Goal: Task Accomplishment & Management: Manage account settings

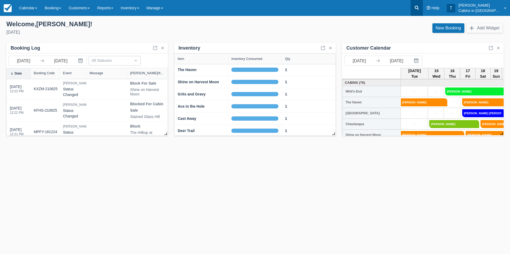
click at [419, 8] on icon at bounding box center [417, 8] width 4 height 4
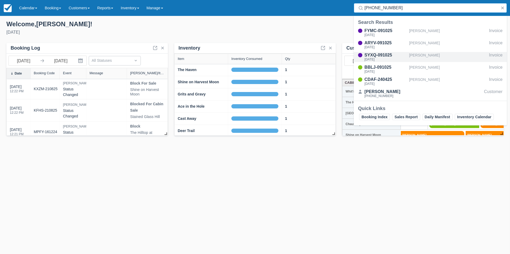
type input "325-214-4429"
click at [384, 58] on div "Wed Mar 4 2026" at bounding box center [385, 59] width 42 height 3
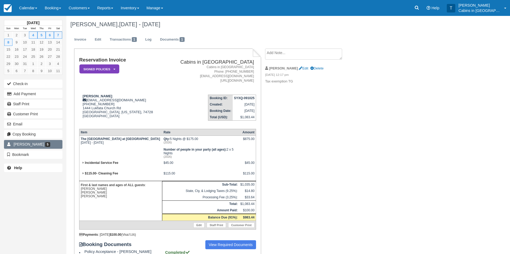
click at [25, 143] on span "[PERSON_NAME]" at bounding box center [29, 144] width 31 height 4
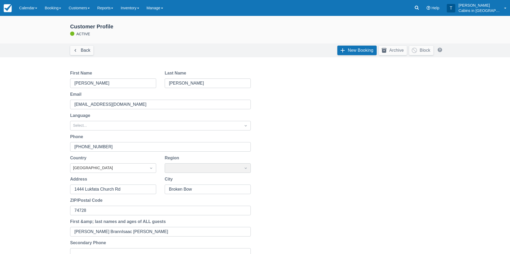
type input "[PERSON_NAME] BrannIsaac [PERSON_NAME]"
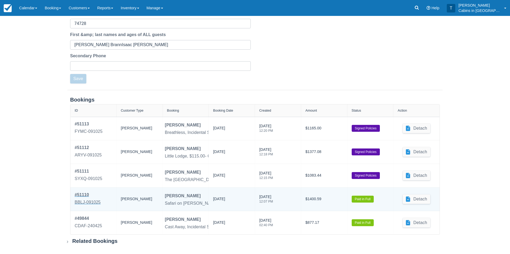
scroll to position [188, 0]
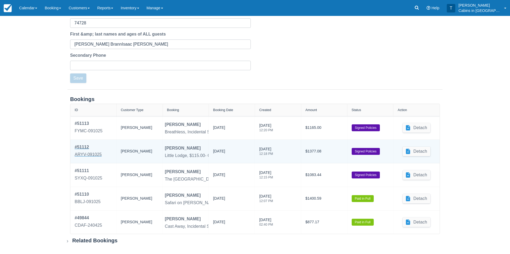
click at [97, 154] on div "ARYV-091025" at bounding box center [88, 155] width 27 height 6
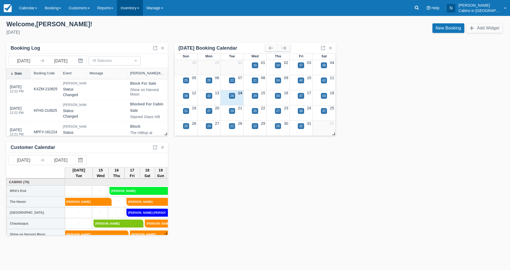
click at [139, 9] on link "Inventory" at bounding box center [130, 8] width 26 height 16
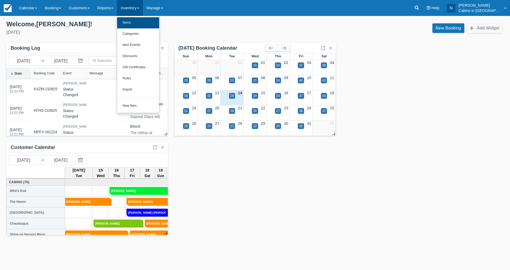
click at [134, 20] on link "Items" at bounding box center [138, 22] width 42 height 11
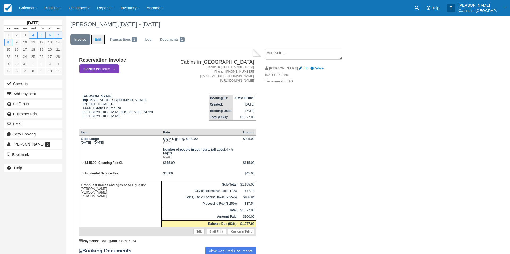
click at [100, 37] on link "Edit" at bounding box center [98, 40] width 14 height 10
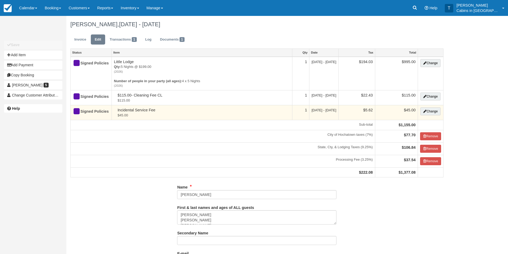
type input "[PHONE_NUMBER]"
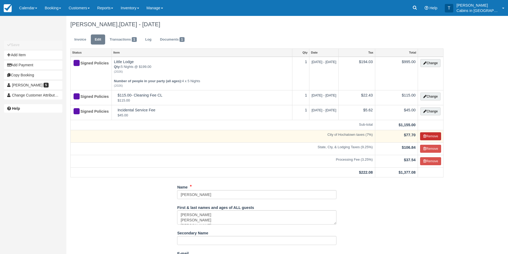
click at [430, 138] on button "Remove" at bounding box center [430, 136] width 21 height 8
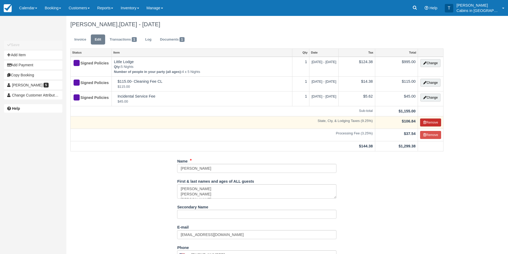
click at [430, 125] on button "Remove" at bounding box center [430, 123] width 21 height 8
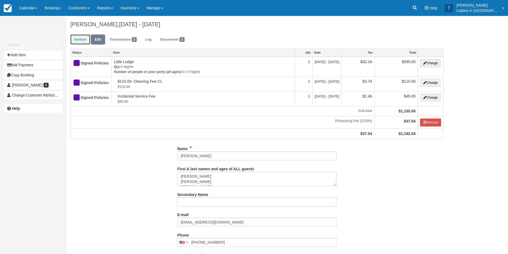
click at [76, 39] on link "Invoice" at bounding box center [80, 40] width 20 height 10
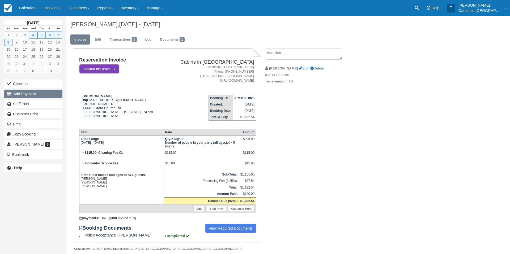
click at [52, 92] on button "Add Payment" at bounding box center [33, 94] width 58 height 8
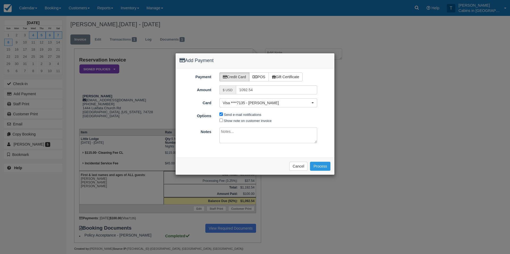
click at [161, 95] on div "Add Payment Payment Credit Card POS Gift Certificate Amount $ USD 1092.54 Card …" at bounding box center [255, 127] width 510 height 254
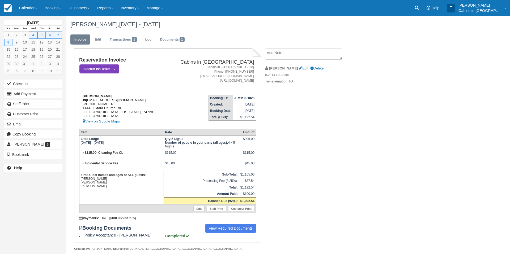
click at [82, 96] on div "John Pinkerton info@lukfatabaptistchurch.org 1 (325) 214-4429 1444 Lukfata Chur…" at bounding box center [122, 109] width 86 height 31
drag, startPoint x: 82, startPoint y: 96, endPoint x: 108, endPoint y: 96, distance: 26.0
click at [108, 96] on div "John Pinkerton info@lukfatabaptistchurch.org 1 (325) 214-4429 1444 Lukfata Chur…" at bounding box center [122, 109] width 86 height 31
copy strong "John Pinkerton"
click at [45, 91] on button "Add Payment" at bounding box center [33, 94] width 58 height 8
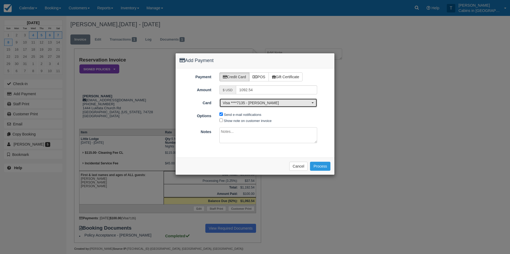
click at [313, 102] on span "button" at bounding box center [312, 102] width 2 height 1
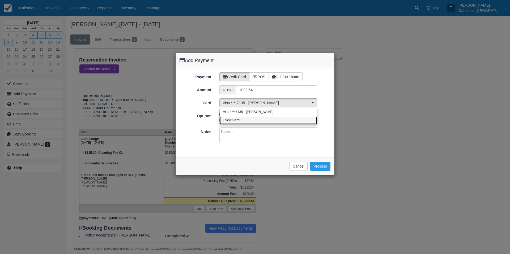
click at [298, 117] on link "[ New Card ]" at bounding box center [268, 121] width 97 height 8
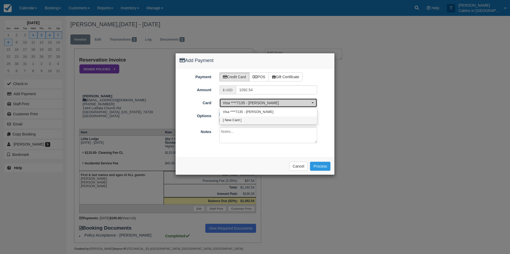
select select "0"
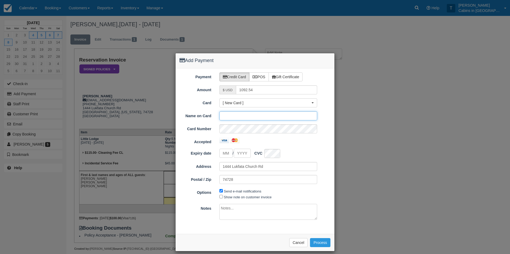
paste input "John Pinkerton"
type input "John Pinkerton"
click at [227, 156] on input "tel" at bounding box center [225, 153] width 13 height 9
type input "09"
click at [245, 154] on input "Expiry date" at bounding box center [242, 153] width 17 height 9
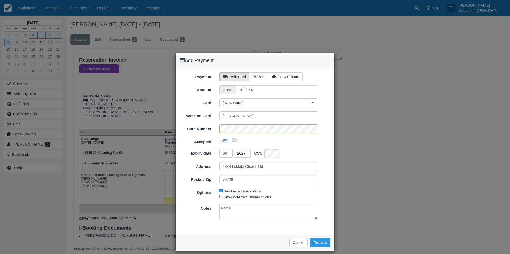
type input "2027"
click at [221, 222] on div "Payment Credit Card POS Gift Certificate Amount $ USD 1092.54 Card [ New Card ]…" at bounding box center [255, 152] width 159 height 166
click at [318, 242] on button "Process" at bounding box center [320, 242] width 20 height 9
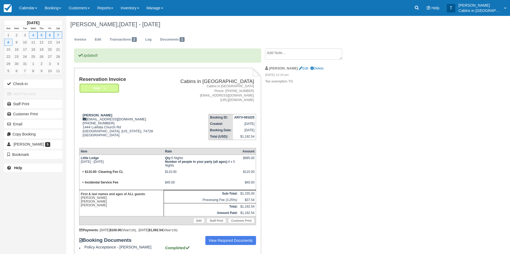
click at [104, 90] on icon at bounding box center [104, 88] width 2 height 3
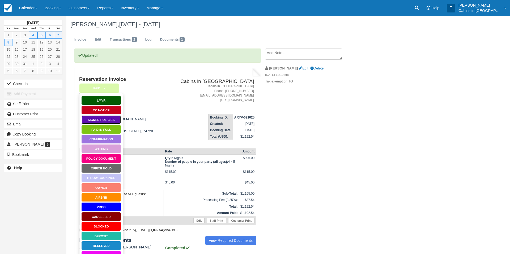
click at [109, 120] on link "Signed Policies" at bounding box center [101, 119] width 40 height 9
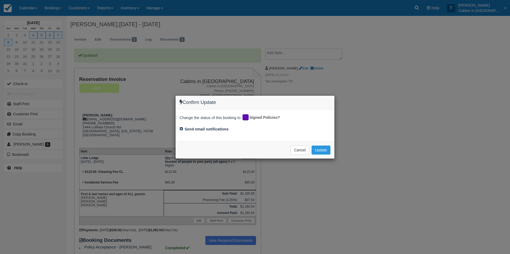
click at [181, 129] on input "Send email notifications" at bounding box center [180, 128] width 3 height 3
checkbox input "false"
click at [322, 149] on button "Update" at bounding box center [320, 150] width 19 height 9
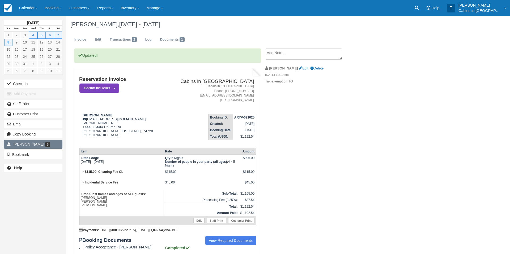
click at [45, 142] on span "5" at bounding box center [47, 144] width 5 height 5
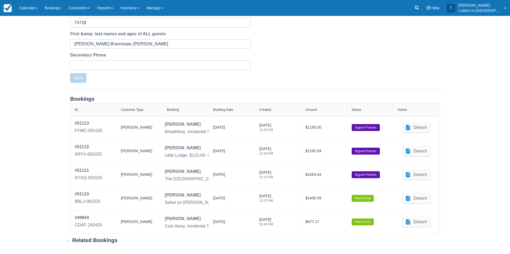
scroll to position [188, 0]
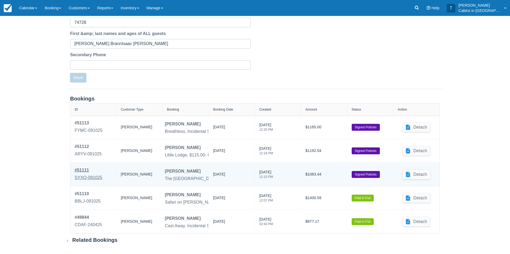
click at [95, 178] on div "SYXQ-091025" at bounding box center [89, 178] width 28 height 6
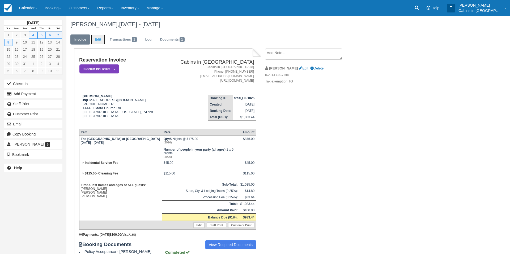
click at [100, 39] on link "Edit" at bounding box center [98, 40] width 14 height 10
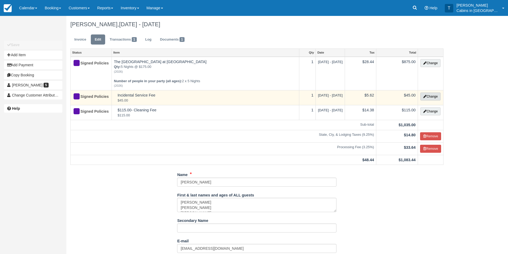
click at [434, 97] on button "Change" at bounding box center [430, 97] width 20 height 8
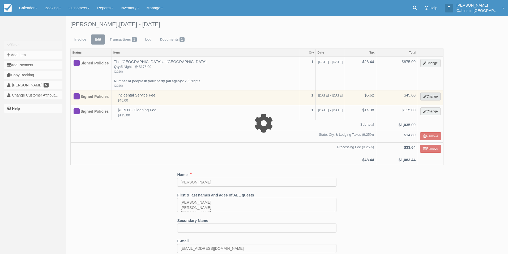
select select "2"
type input "45.00"
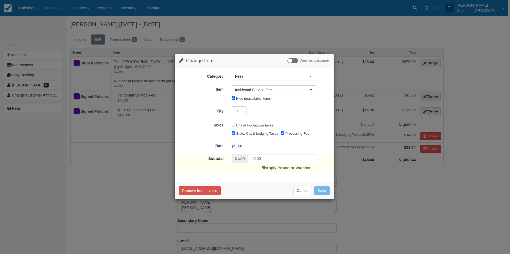
click at [502, 87] on div "Change Item Add Item View as customer Category Fees Gift Certificate Cabins Ser…" at bounding box center [255, 127] width 510 height 254
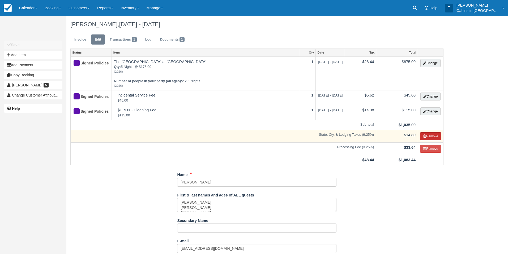
click at [430, 134] on button "Remove" at bounding box center [430, 136] width 21 height 8
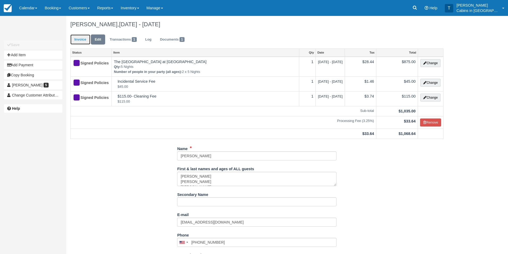
click at [83, 40] on link "Invoice" at bounding box center [80, 40] width 20 height 10
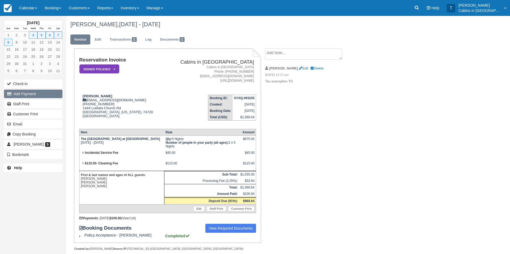
click at [49, 95] on button "Add Payment" at bounding box center [33, 94] width 58 height 8
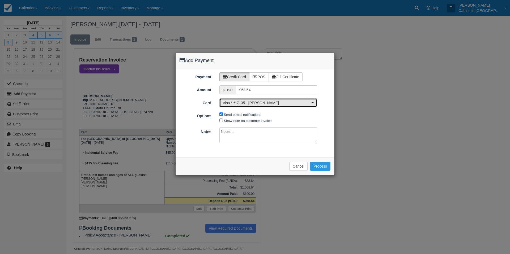
click at [313, 102] on button "Visa ****7135 - John Pinkerton" at bounding box center [268, 103] width 98 height 9
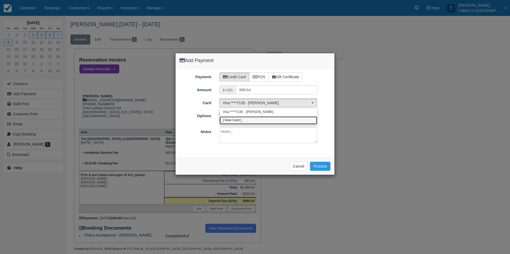
click at [290, 121] on link "[ New Card ]" at bounding box center [268, 121] width 97 height 8
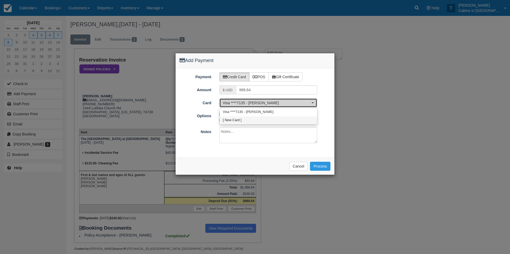
select select "0"
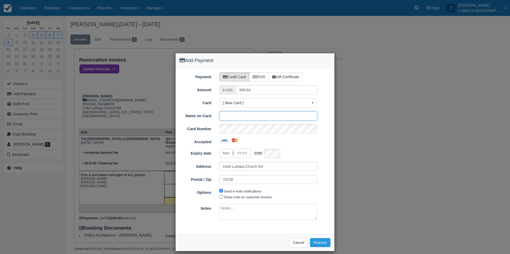
paste input "John Pinkerton"
type input "John Pinkerton"
click at [226, 155] on input "tel" at bounding box center [225, 153] width 13 height 9
type input "09"
click at [249, 153] on input "Expiry date" at bounding box center [242, 153] width 17 height 9
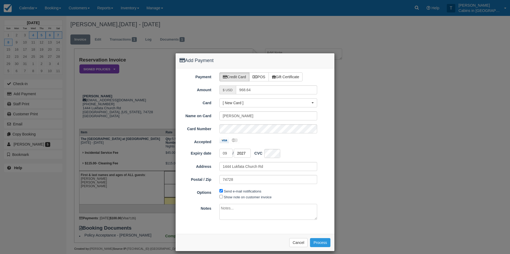
type input "2027"
click at [318, 244] on button "Process" at bounding box center [320, 242] width 20 height 9
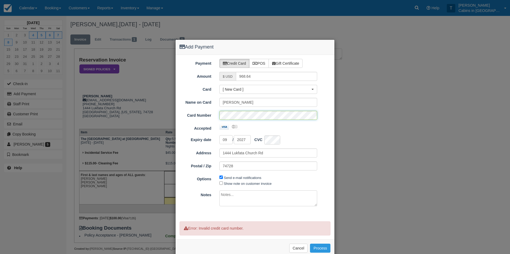
scroll to position [24, 0]
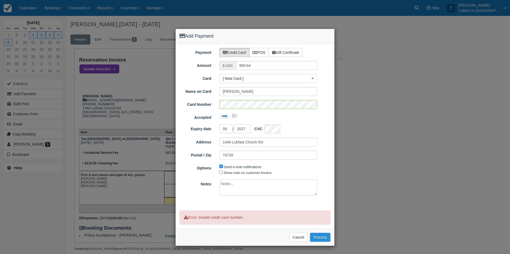
click at [321, 238] on button "Process" at bounding box center [320, 237] width 20 height 9
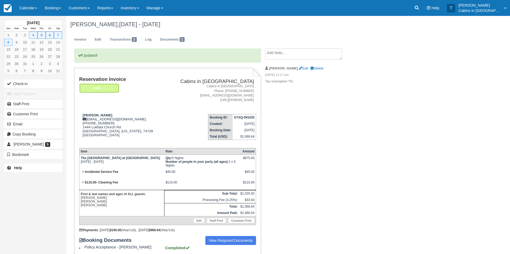
click at [107, 88] on em "Paid" at bounding box center [99, 88] width 40 height 9
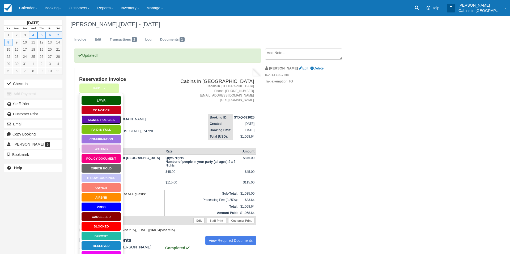
click at [104, 119] on link "Signed Policies" at bounding box center [101, 119] width 40 height 9
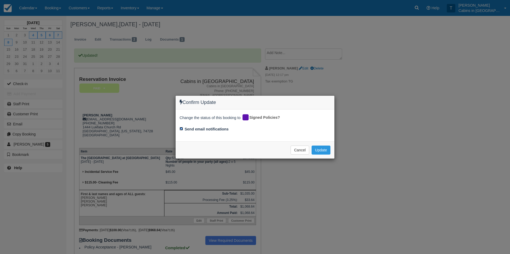
click at [182, 130] on input "Send email notifications" at bounding box center [180, 128] width 3 height 3
checkbox input "false"
click at [318, 151] on button "Update" at bounding box center [320, 150] width 19 height 9
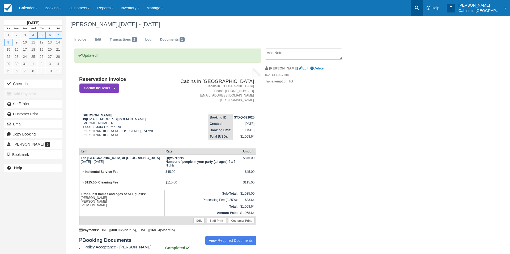
click at [419, 9] on icon at bounding box center [416, 7] width 5 height 5
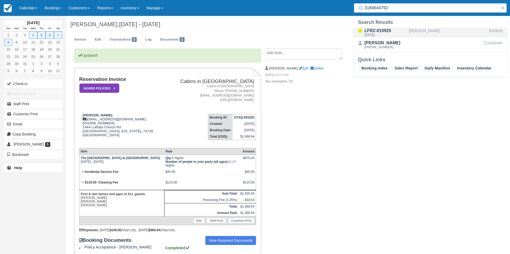
type input "3184644792"
click at [388, 34] on div "Fri Nov 14 2025" at bounding box center [385, 34] width 42 height 3
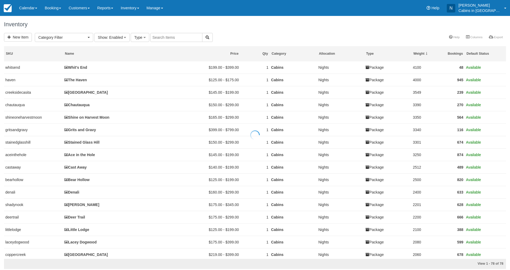
select select
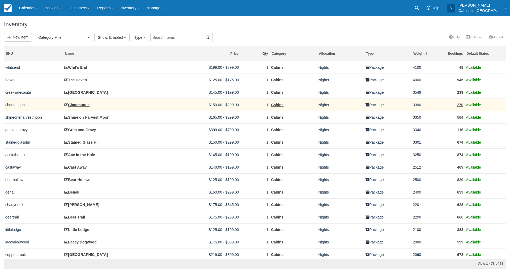
click at [79, 105] on link "Chautauqua" at bounding box center [76, 105] width 25 height 4
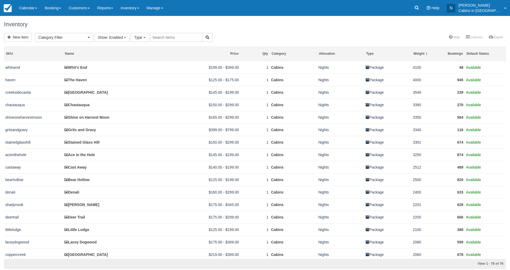
select select
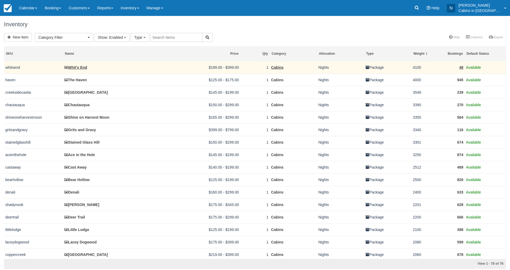
click at [81, 65] on link "Whit's End" at bounding box center [75, 67] width 23 height 4
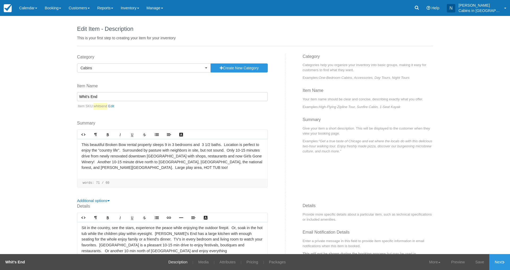
scroll to position [3, 0]
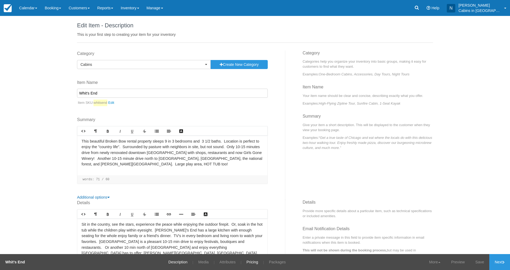
click at [253, 262] on link "Pricing" at bounding box center [252, 262] width 20 height 16
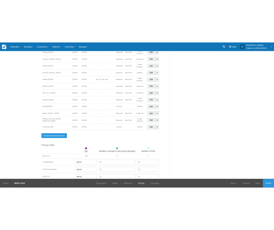
scroll to position [463, 0]
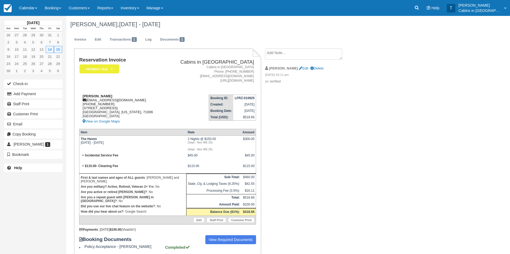
click at [83, 97] on strong "[PERSON_NAME]" at bounding box center [98, 96] width 30 height 4
drag, startPoint x: 82, startPoint y: 97, endPoint x: 105, endPoint y: 99, distance: 23.2
click at [105, 99] on div "[PERSON_NAME] [EMAIL_ADDRESS][DOMAIN_NAME] 1 (318) 464-4792 [STREET_ADDRESS][PE…" at bounding box center [122, 109] width 86 height 31
copy strong "[PERSON_NAME]"
click at [46, 91] on button "Add Payment" at bounding box center [33, 94] width 58 height 8
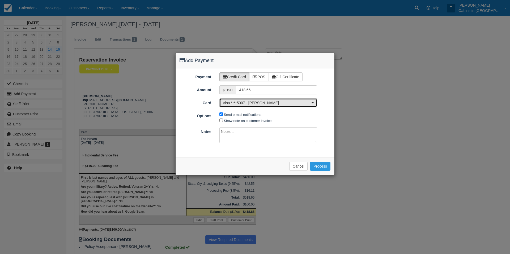
click at [313, 103] on span "button" at bounding box center [312, 102] width 2 height 1
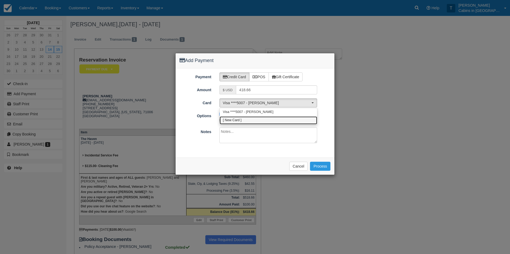
click at [284, 118] on link "[ New Card ]" at bounding box center [268, 121] width 97 height 8
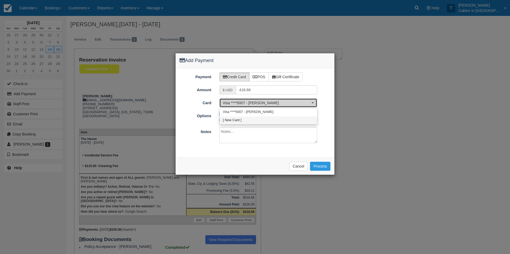
select select "0"
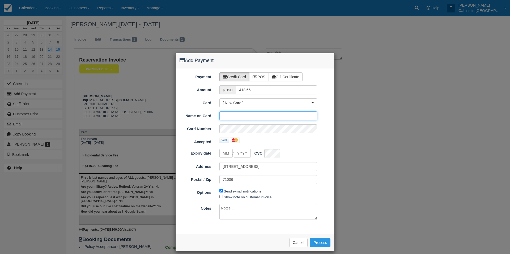
paste input "[PERSON_NAME]"
type input "[PERSON_NAME]"
click at [226, 155] on input "tel" at bounding box center [225, 153] width 13 height 9
type input "06"
click at [239, 155] on input "Expiry date" at bounding box center [242, 153] width 17 height 9
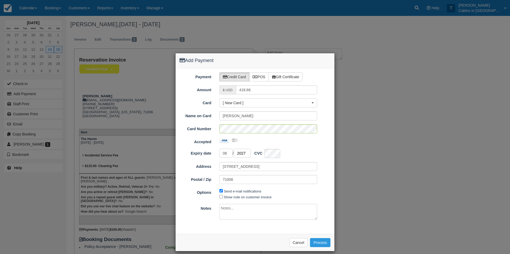
type input "2027"
click at [191, 206] on label "Notes" at bounding box center [196, 207] width 40 height 7
click at [236, 95] on input "418.66" at bounding box center [277, 90] width 82 height 9
click at [319, 242] on button "Process" at bounding box center [320, 242] width 20 height 9
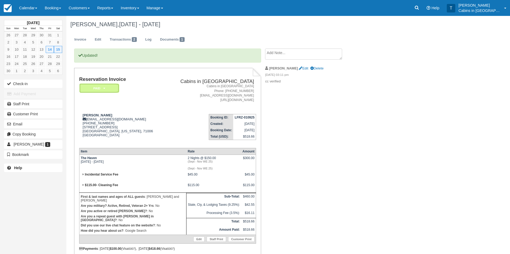
click at [109, 87] on em "Paid" at bounding box center [99, 88] width 40 height 9
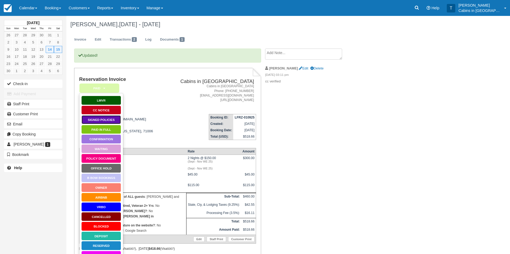
click at [99, 120] on link "Signed Policies" at bounding box center [101, 119] width 40 height 9
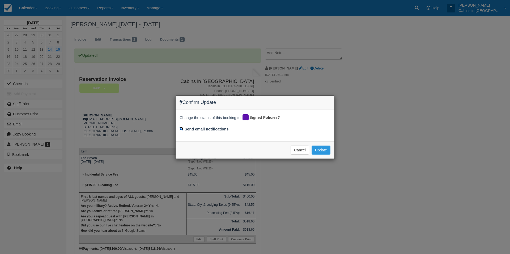
click at [182, 129] on input "Send email notifications" at bounding box center [180, 128] width 3 height 3
checkbox input "false"
click at [319, 149] on button "Update" at bounding box center [320, 150] width 19 height 9
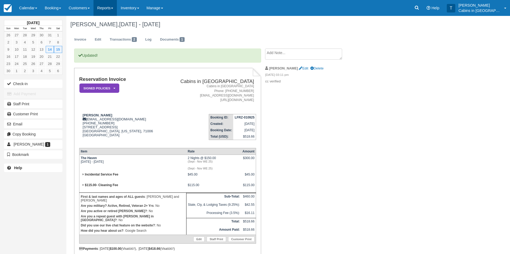
click at [113, 9] on link "Reports" at bounding box center [104, 8] width 23 height 16
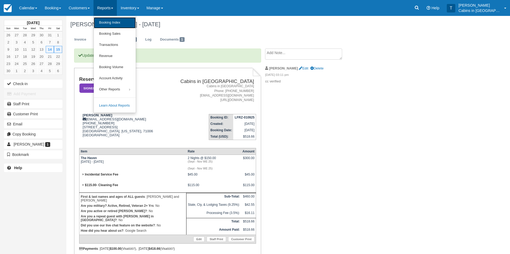
click at [117, 23] on link "Booking Index" at bounding box center [115, 22] width 42 height 11
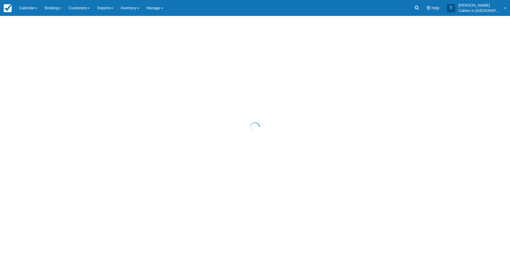
select select "25"
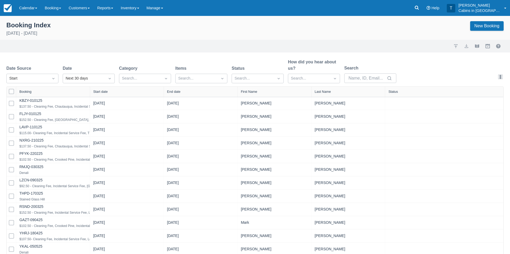
select select "25"
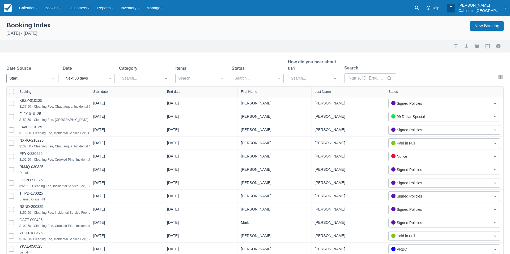
click at [53, 78] on icon "Dropdown icon" at bounding box center [53, 78] width 2 height 1
click at [43, 93] on div "Created" at bounding box center [32, 92] width 52 height 10
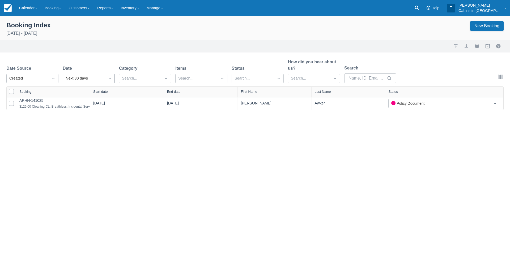
click at [109, 78] on icon "Dropdown icon" at bounding box center [110, 78] width 2 height 1
click at [89, 104] on div "Today" at bounding box center [89, 104] width 52 height 10
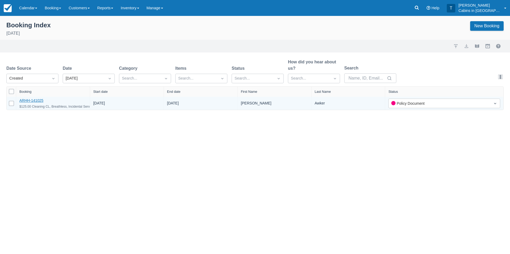
click at [38, 101] on link "ARHH-141025" at bounding box center [31, 101] width 24 height 4
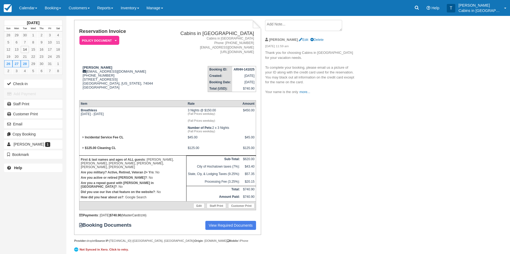
scroll to position [32, 0]
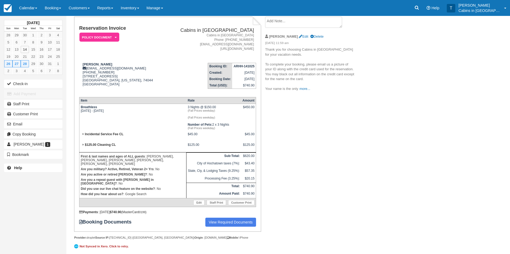
click at [79, 101] on div "Reservation Invoice Policy Document   LMVR CC Notice Signed Policies Paid in Fu…" at bounding box center [167, 124] width 187 height 215
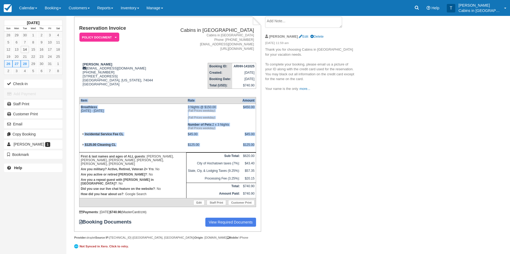
drag, startPoint x: 79, startPoint y: 101, endPoint x: 245, endPoint y: 150, distance: 173.1
click at [244, 150] on div "Reservation Invoice Policy Document   LMVR CC Notice Signed Policies Paid in Fu…" at bounding box center [167, 124] width 187 height 215
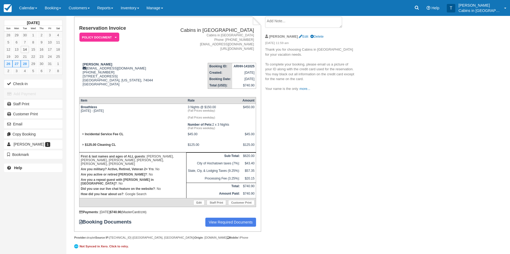
click at [255, 191] on td "$740.90" at bounding box center [248, 195] width 15 height 8
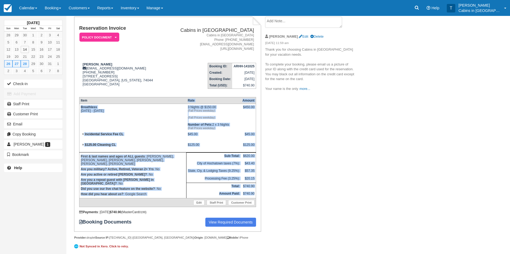
drag, startPoint x: 255, startPoint y: 190, endPoint x: 88, endPoint y: 102, distance: 188.7
click at [88, 102] on table "Item Rate Amount Breathless Sun Oct 26 2025 - Wed Oct 29 2025 3 Nights @ $150.0…" at bounding box center [167, 152] width 177 height 110
copy table "Rate Amount Breathless Sun Oct 26 2025 - Wed Oct 29 2025 3 Nights @ $150.00 (Fa…"
click at [274, 24] on textarea at bounding box center [303, 22] width 77 height 11
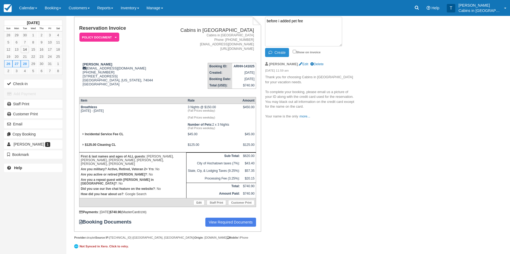
type textarea "before i added pet fee"
click at [273, 54] on icon "button" at bounding box center [271, 53] width 6 height 4
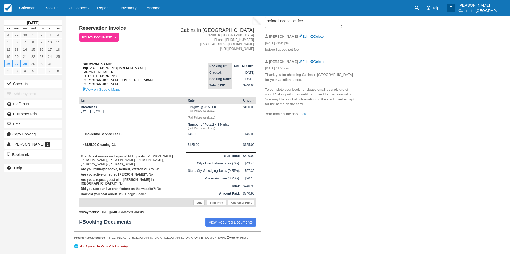
scroll to position [0, 0]
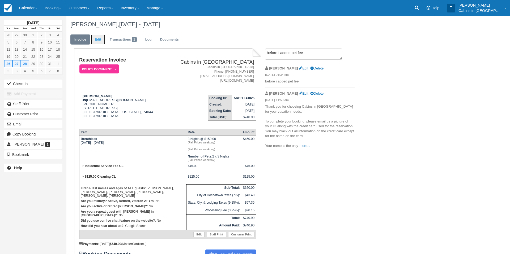
click at [99, 40] on link "Edit" at bounding box center [98, 40] width 14 height 10
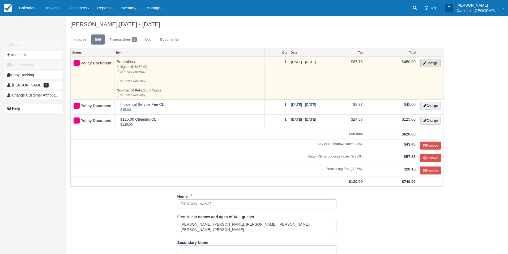
click at [432, 63] on button "Change" at bounding box center [430, 63] width 20 height 8
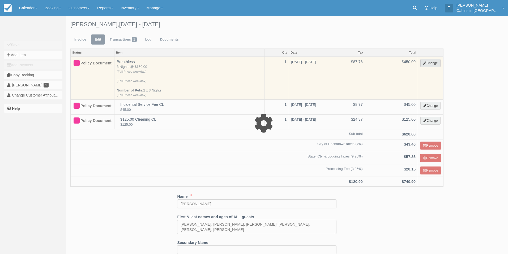
select select "1"
type input "450.00"
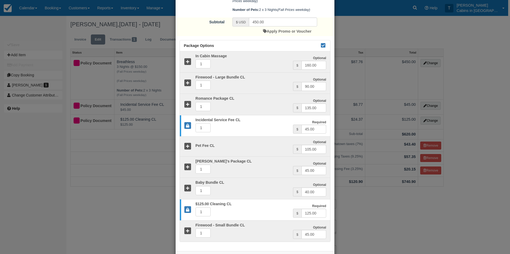
scroll to position [200, 0]
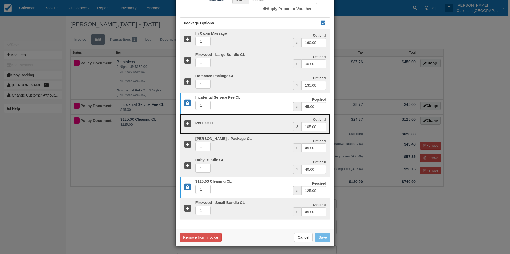
click at [187, 124] on icon at bounding box center [188, 124] width 8 height 8
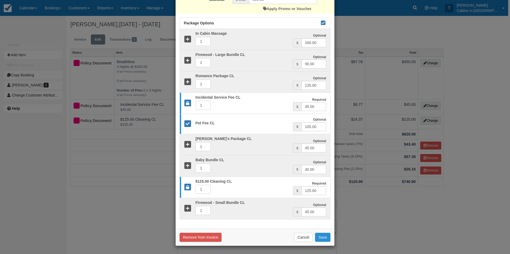
click at [321, 238] on button "Save" at bounding box center [322, 237] width 15 height 9
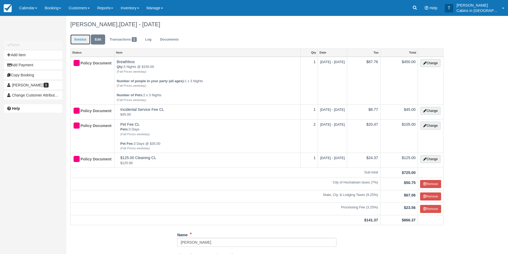
click at [80, 40] on link "Invoice" at bounding box center [80, 40] width 20 height 10
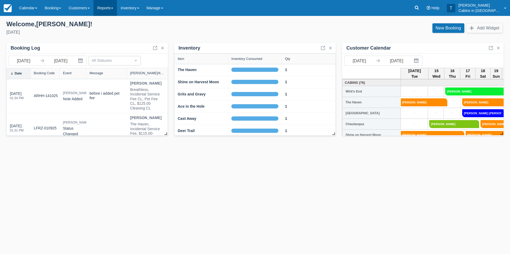
click at [108, 10] on link "Reports" at bounding box center [104, 8] width 23 height 16
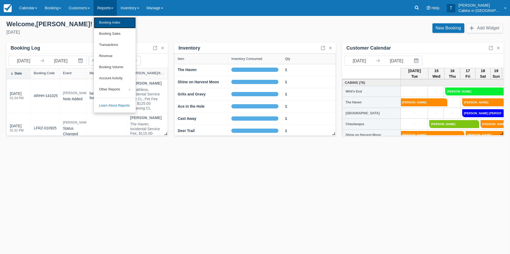
click at [110, 20] on link "Booking Index" at bounding box center [115, 22] width 42 height 11
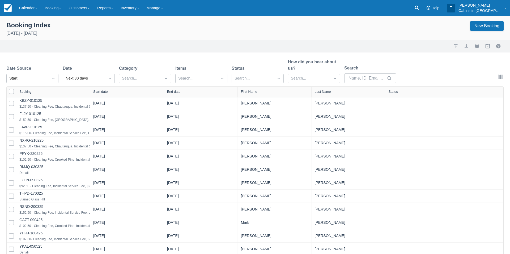
select select "25"
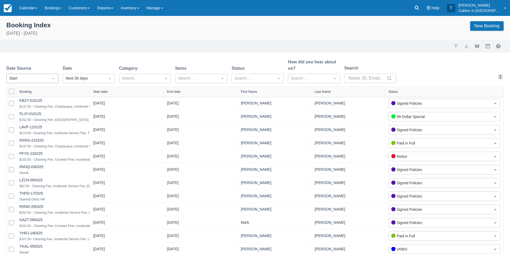
click at [52, 77] on icon "Dropdown icon" at bounding box center [53, 78] width 5 height 5
click at [48, 89] on div "Created" at bounding box center [32, 92] width 52 height 10
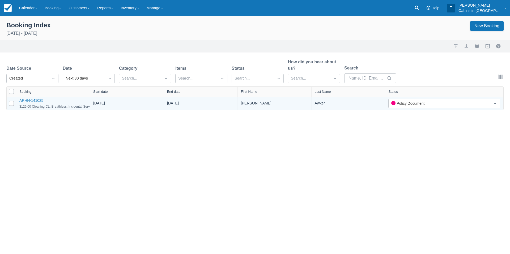
click at [33, 101] on link "ARHH-141025" at bounding box center [31, 101] width 24 height 4
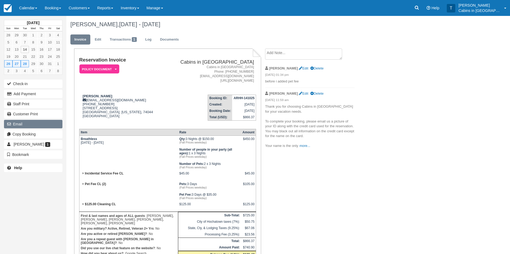
click at [41, 124] on button "Email" at bounding box center [33, 124] width 58 height 8
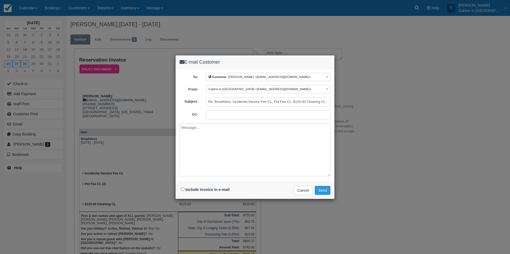
paste textarea "I have added the pet fee of $105.00 to your booking amount due. Please let me k…"
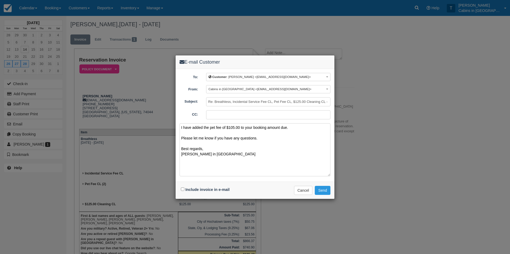
click at [183, 128] on textarea "I have added the pet fee of $105.00 to your booking amount due. Please let me k…" at bounding box center [254, 149] width 151 height 53
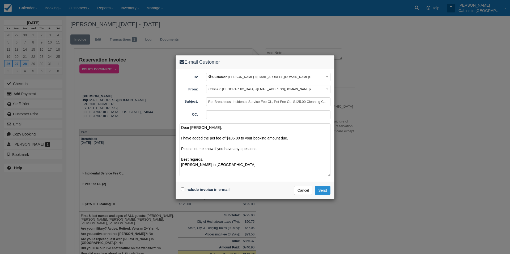
type textarea "Dear [PERSON_NAME], I have added the pet fee of $105.00 to your booking amount …"
click at [324, 189] on button "Send" at bounding box center [323, 190] width 16 height 9
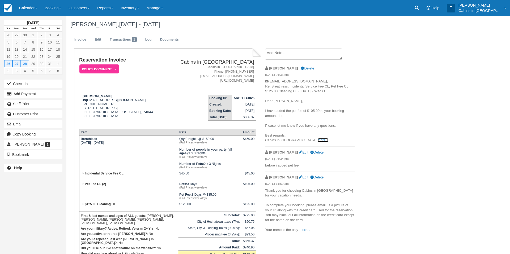
click at [318, 142] on link "more..." at bounding box center [323, 140] width 11 height 4
click at [419, 9] on icon at bounding box center [417, 8] width 4 height 4
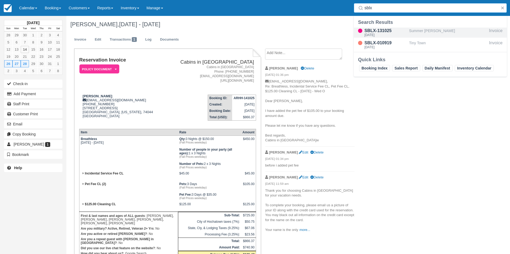
type input "sblx"
click at [376, 32] on div "SBLX-131025" at bounding box center [385, 31] width 42 height 6
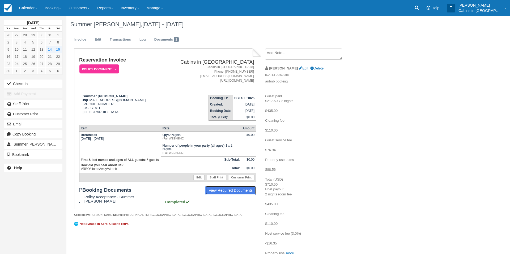
click at [220, 192] on link "View Required Documents" at bounding box center [230, 190] width 51 height 9
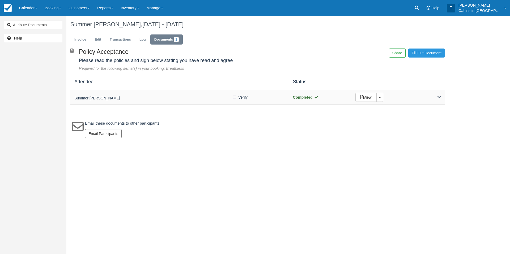
click at [203, 92] on div "Summer Borth Verify Verified Completed View Toggle Dropdown Detach" at bounding box center [257, 97] width 374 height 15
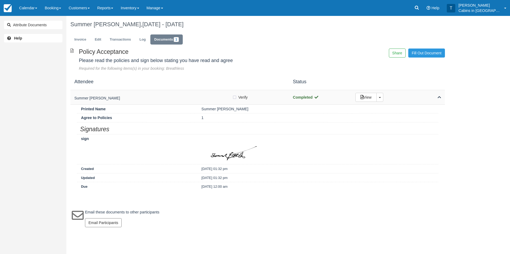
click at [235, 98] on label "Verify Verified" at bounding box center [241, 97] width 19 height 8
checkbox input "true"
click at [86, 38] on link "Invoice" at bounding box center [80, 40] width 20 height 10
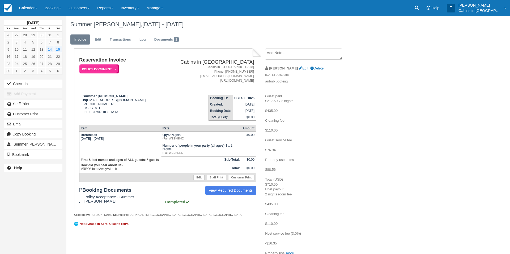
click at [110, 70] on em "Policy Document" at bounding box center [99, 69] width 40 height 9
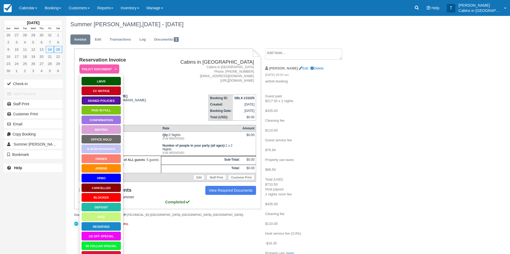
click at [104, 102] on link "Signed Policies" at bounding box center [101, 100] width 40 height 9
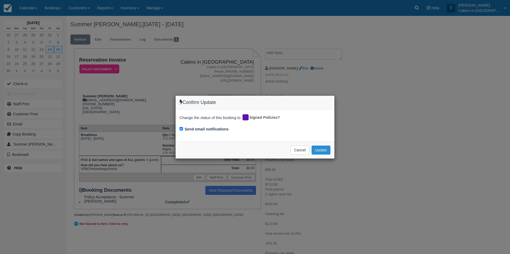
click at [322, 149] on button "Update" at bounding box center [320, 150] width 19 height 9
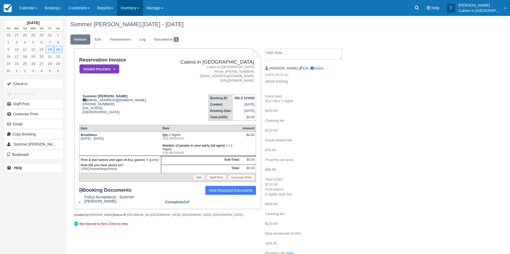
click at [134, 10] on link "Inventory" at bounding box center [130, 8] width 26 height 16
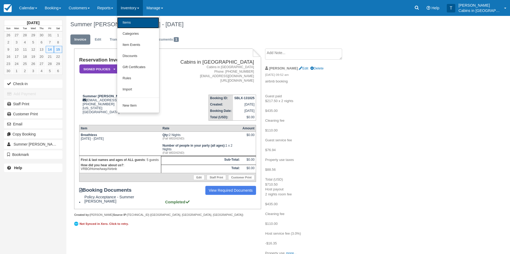
click at [135, 24] on link "Items" at bounding box center [138, 22] width 42 height 11
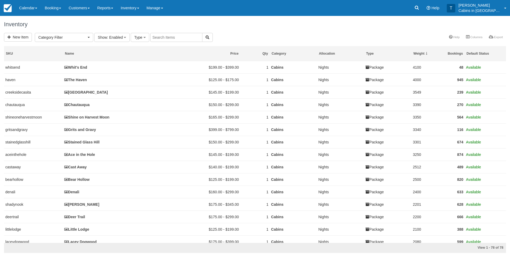
select select
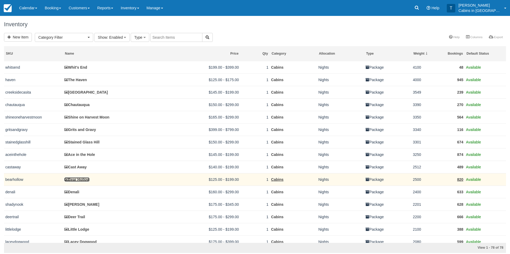
click at [83, 178] on link "Bear Hollow" at bounding box center [76, 180] width 25 height 4
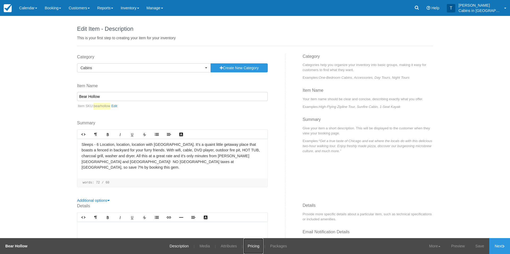
click at [253, 246] on link "Pricing" at bounding box center [253, 246] width 20 height 16
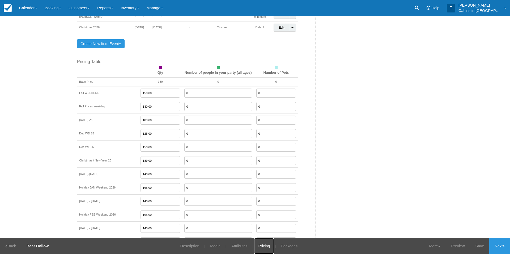
scroll to position [594, 0]
